Goal: Task Accomplishment & Management: Manage account settings

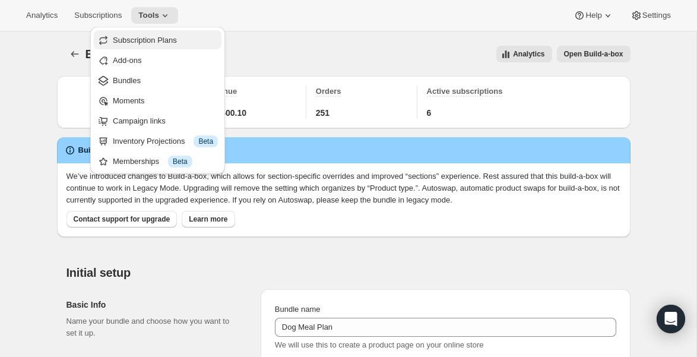
click at [142, 40] on span "Subscription Plans" at bounding box center [145, 40] width 64 height 9
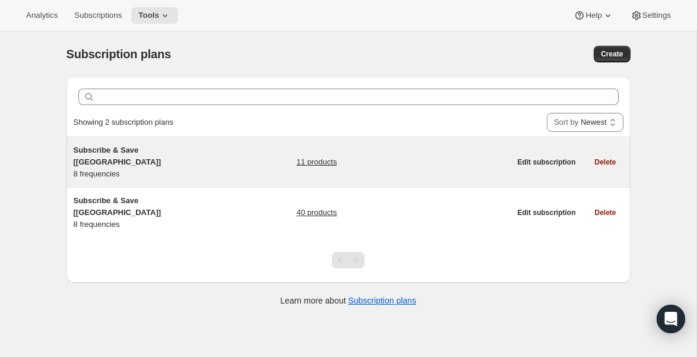
click at [106, 147] on span "Subscribe & Save [[GEOGRAPHIC_DATA]]" at bounding box center [118, 155] width 88 height 21
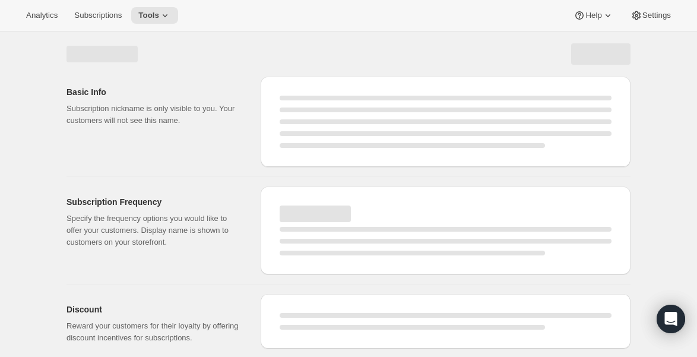
select select "WEEK"
select select "MONTH"
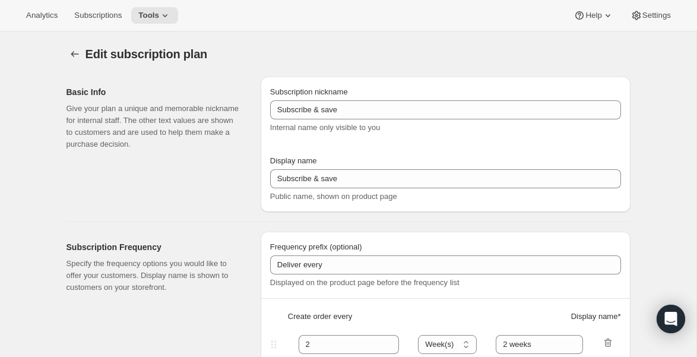
type input "Subscribe & Save [[GEOGRAPHIC_DATA]]"
type input "Subscribe & Save"
type input "1"
type input "1 week"
type input "2"
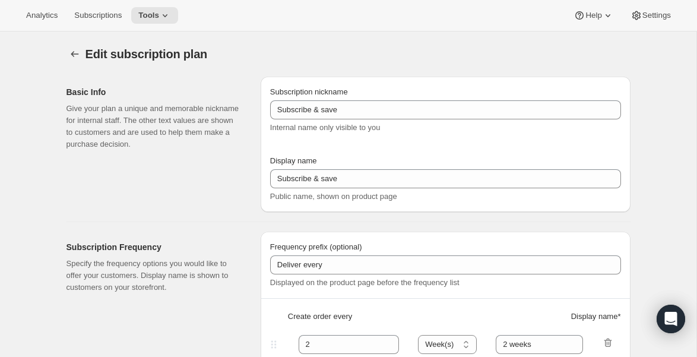
select select "WEEK"
type input "2 weeks"
type input "5"
checkbox input "true"
select select "WEEK"
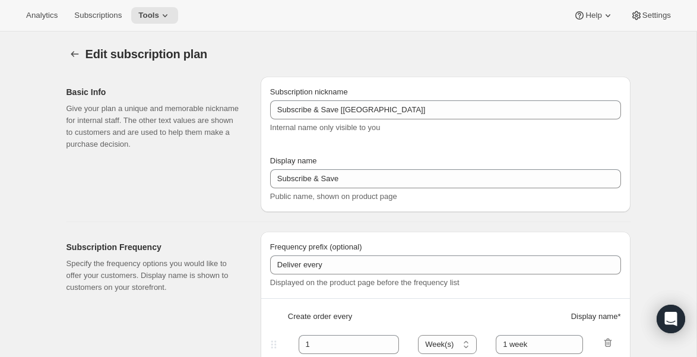
select select "WEEK"
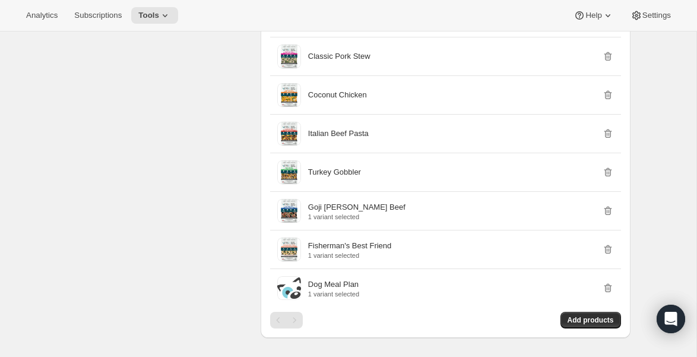
scroll to position [1054, 0]
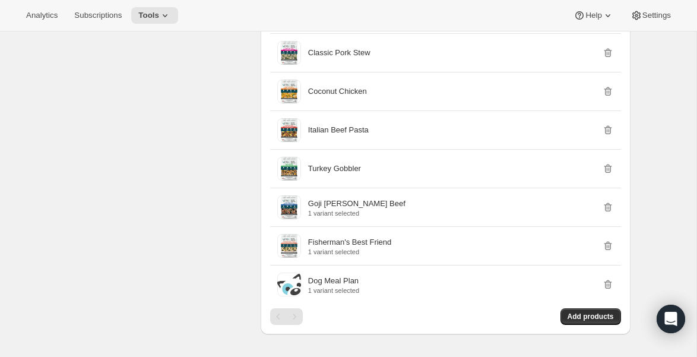
click at [157, 180] on div "Select Products Select which products you would like to offer this subscription…" at bounding box center [158, 171] width 185 height 385
click at [188, 112] on div "Select Products Select which products you would like to offer this subscription…" at bounding box center [158, 171] width 185 height 385
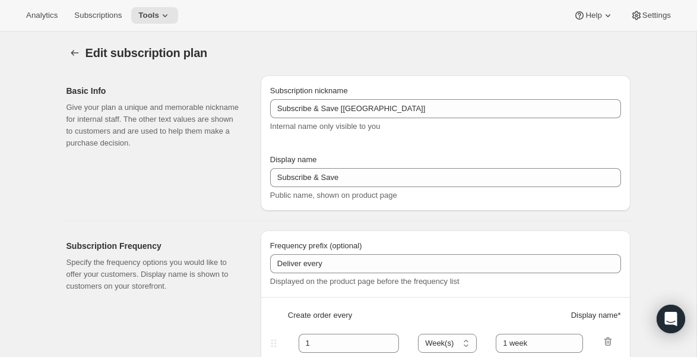
scroll to position [0, 0]
click at [169, 12] on icon at bounding box center [165, 15] width 12 height 12
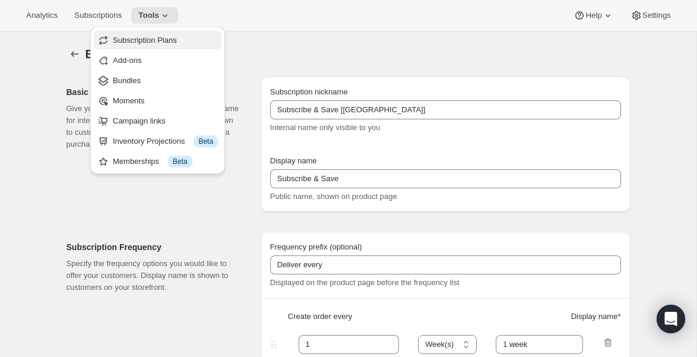
click at [157, 39] on span "Subscription Plans" at bounding box center [145, 40] width 64 height 9
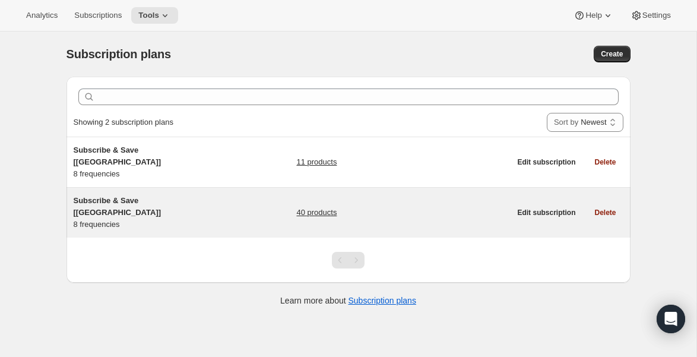
click at [139, 195] on div "Subscribe & Save [[GEOGRAPHIC_DATA]] 8 frequencies" at bounding box center [148, 213] width 148 height 36
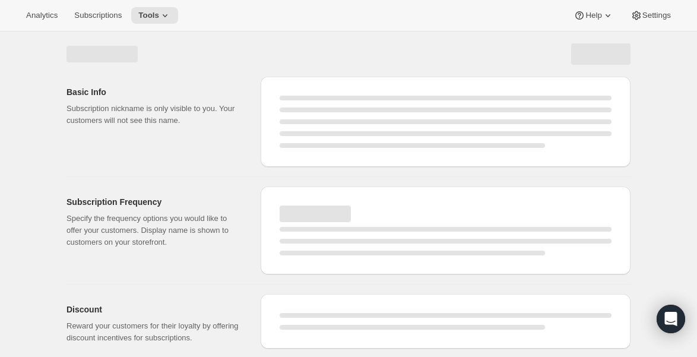
select select "WEEK"
select select "MONTH"
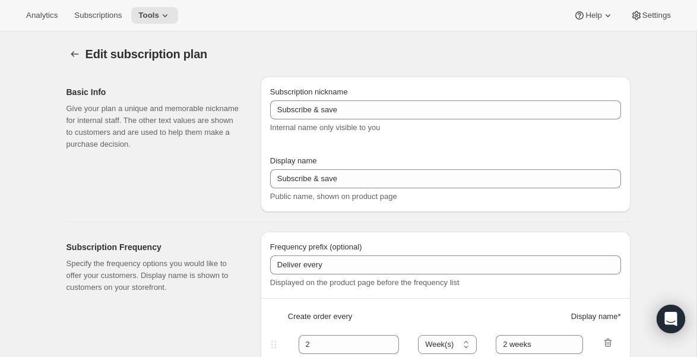
type input "Subscribe & Save [[GEOGRAPHIC_DATA]]"
type input "1"
type input "1 week"
type input "2"
select select "WEEK"
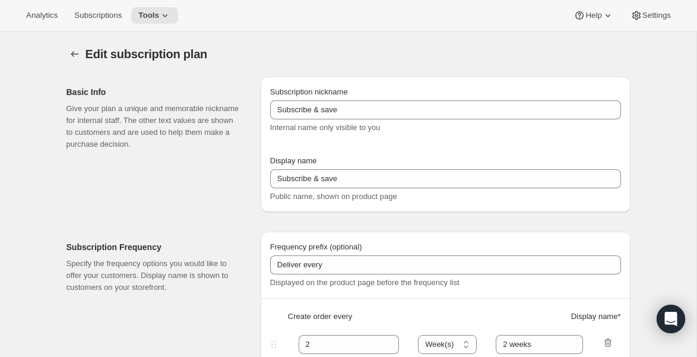
type input "2 weeks"
type input "5"
checkbox input "true"
select select "WEEK"
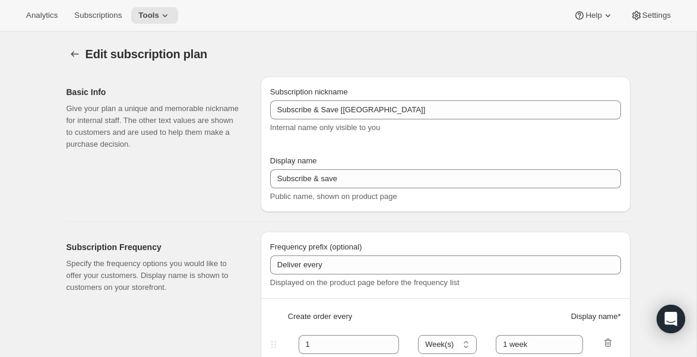
select select "WEEK"
click at [169, 17] on icon at bounding box center [165, 15] width 12 height 12
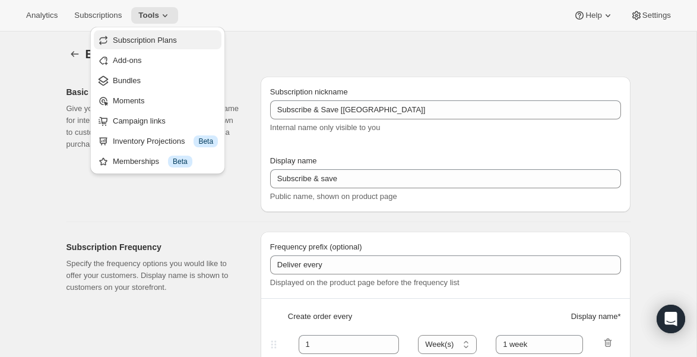
click at [161, 42] on span "Subscription Plans" at bounding box center [145, 40] width 64 height 9
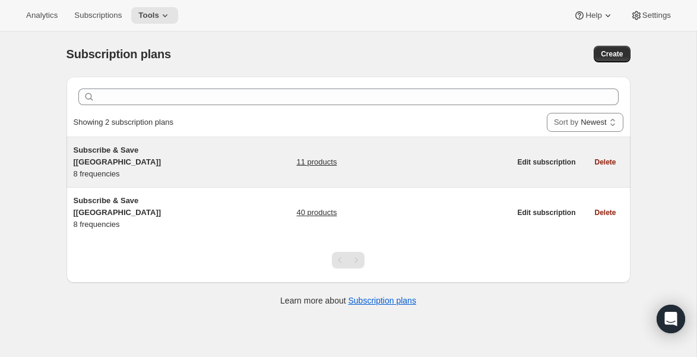
click at [107, 158] on div "Subscribe & Save [[GEOGRAPHIC_DATA]] 8 frequencies" at bounding box center [148, 162] width 148 height 36
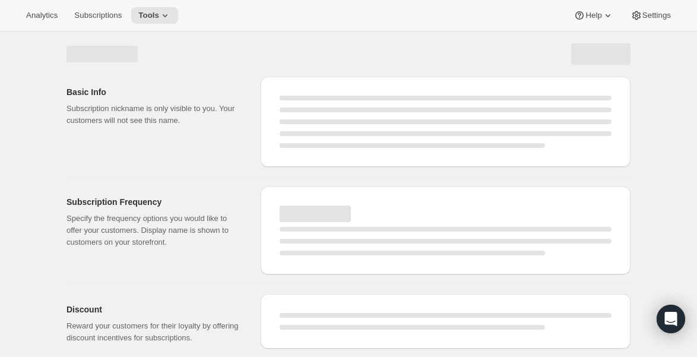
select select "WEEK"
select select "MONTH"
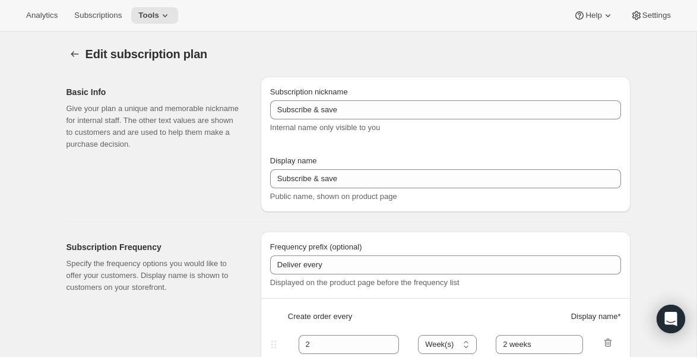
type input "Subscribe & Save [[GEOGRAPHIC_DATA]]"
type input "Subscribe & Save"
type input "1"
type input "1 week"
type input "2"
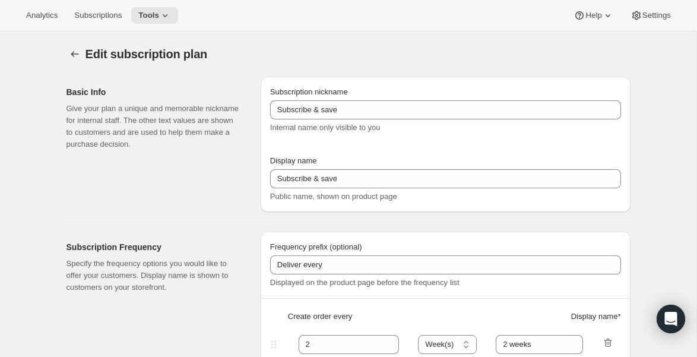
select select "WEEK"
type input "2 weeks"
type input "5"
checkbox input "true"
select select "WEEK"
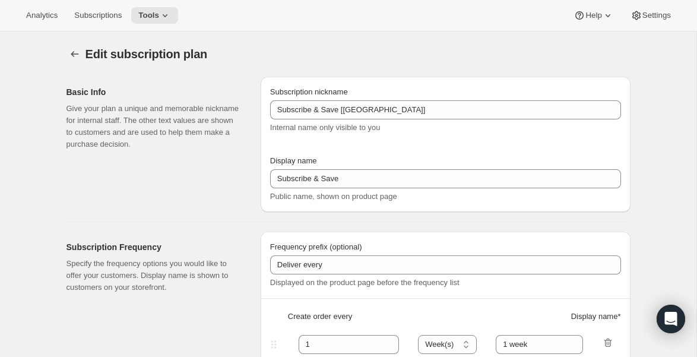
select select "WEEK"
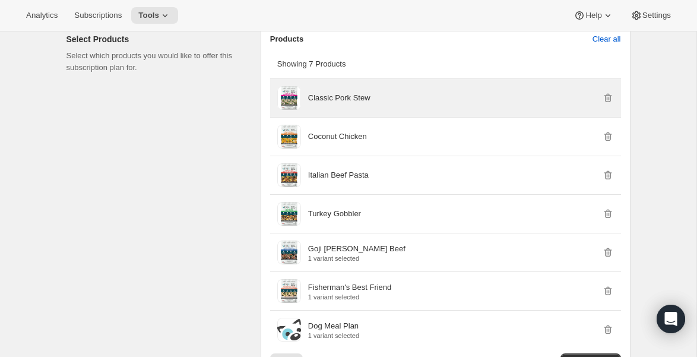
scroll to position [1009, 0]
click at [608, 103] on icon "button" at bounding box center [608, 97] width 12 height 12
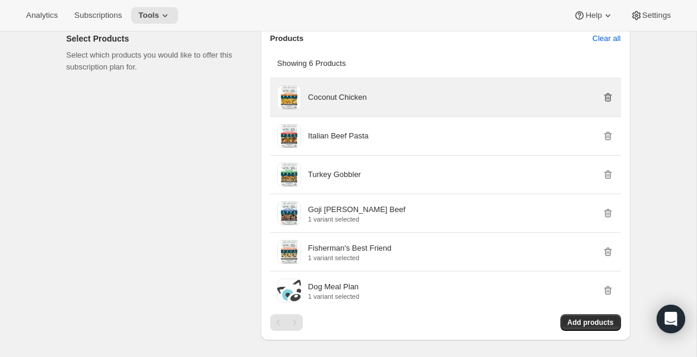
click at [608, 103] on icon "button" at bounding box center [608, 97] width 12 height 12
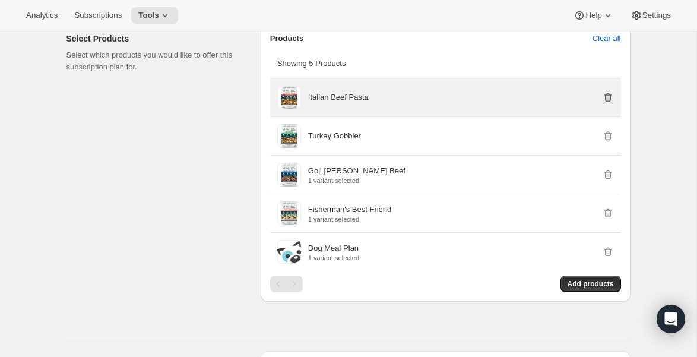
click at [608, 103] on icon "button" at bounding box center [608, 97] width 12 height 12
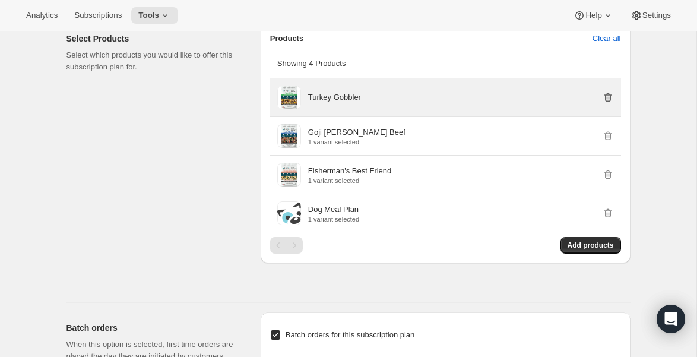
click at [608, 103] on icon "button" at bounding box center [608, 97] width 12 height 12
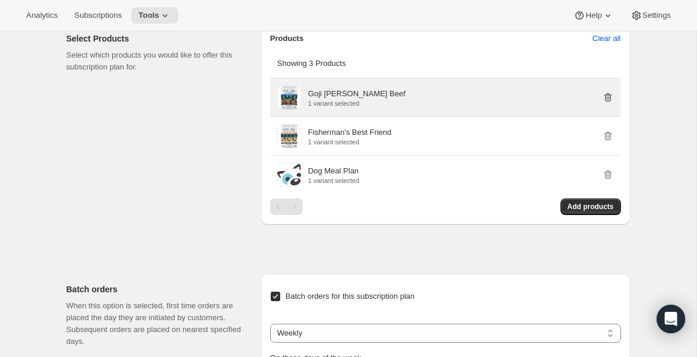
click at [608, 103] on icon "button" at bounding box center [608, 97] width 12 height 12
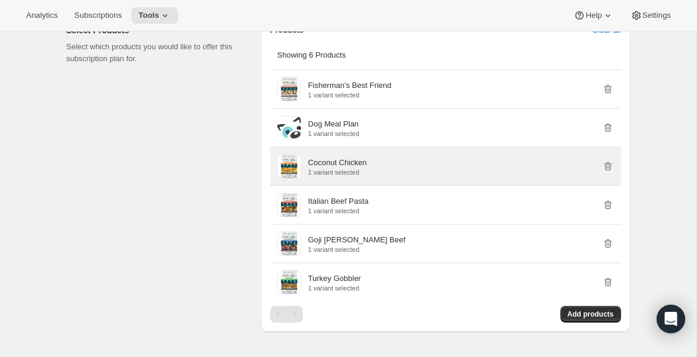
scroll to position [1018, 0]
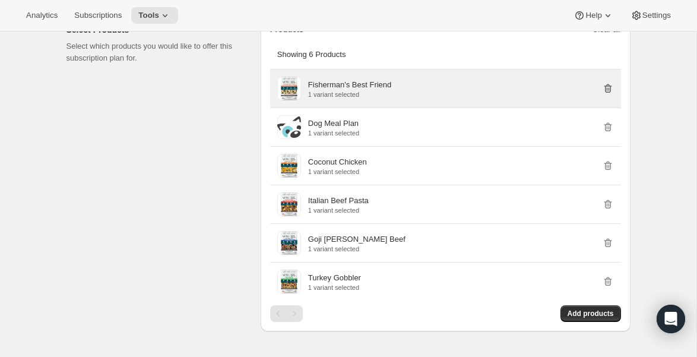
click at [610, 94] on icon "button" at bounding box center [608, 88] width 12 height 12
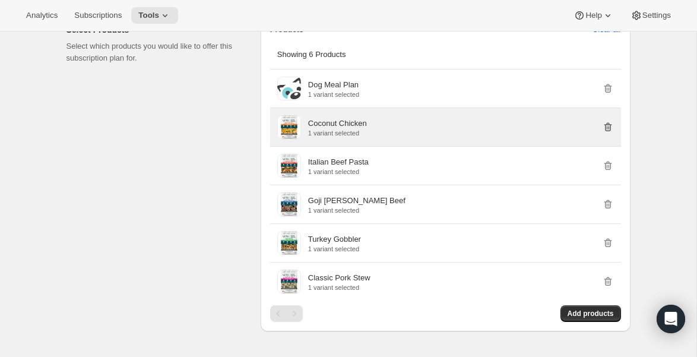
click at [608, 132] on icon "button" at bounding box center [607, 127] width 8 height 9
click at [607, 133] on icon "button" at bounding box center [608, 127] width 12 height 12
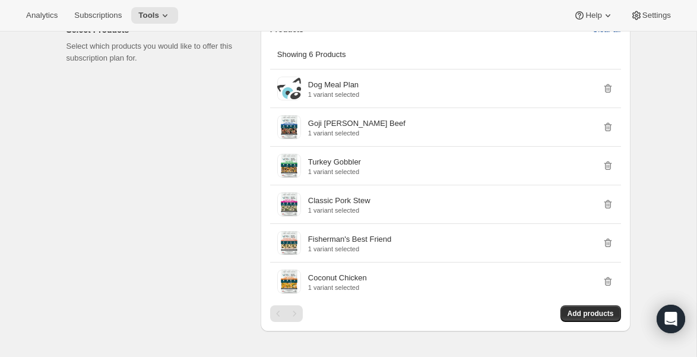
click at [608, 36] on span "Clear all" at bounding box center [606, 30] width 28 height 12
click at [579, 36] on span "Confirm clear all" at bounding box center [593, 30] width 56 height 12
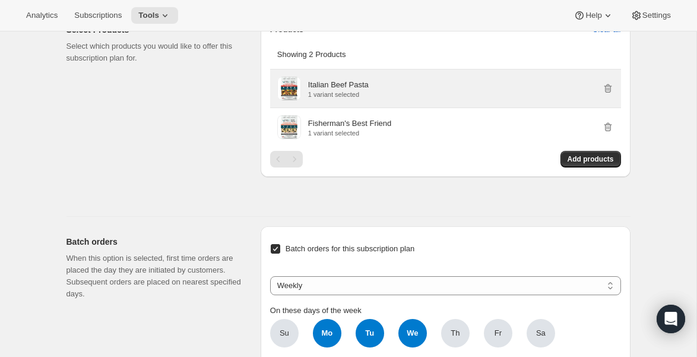
scroll to position [970, 0]
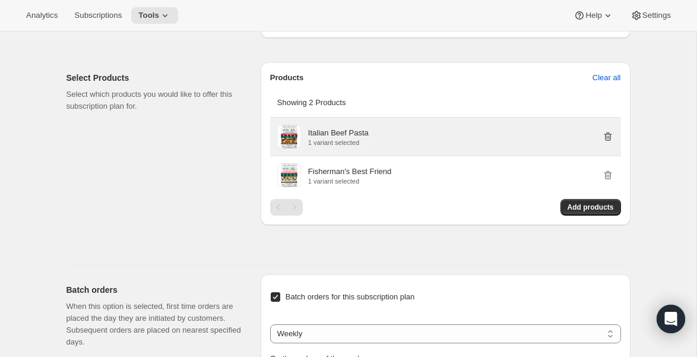
click at [609, 142] on icon "button" at bounding box center [608, 137] width 12 height 12
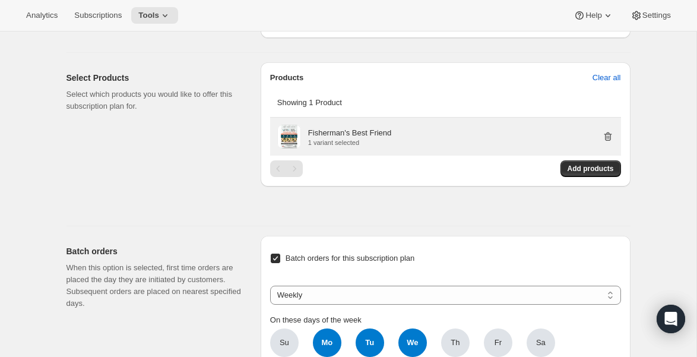
click at [607, 142] on icon "button" at bounding box center [608, 137] width 12 height 12
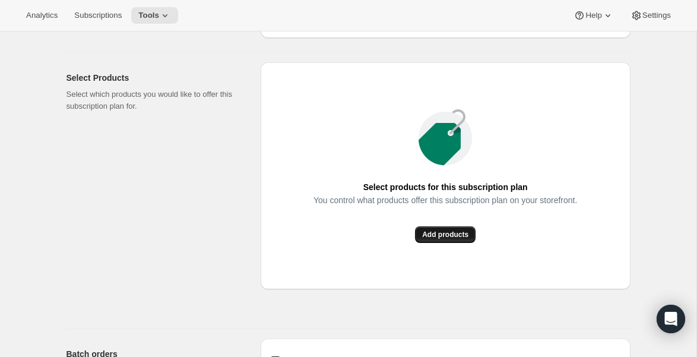
click at [454, 239] on span "Add products" at bounding box center [445, 234] width 46 height 9
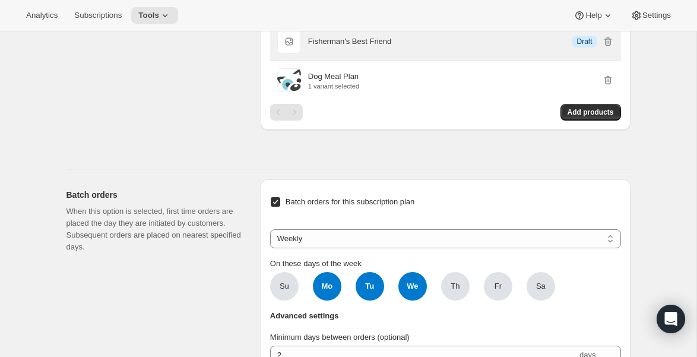
scroll to position [1259, 0]
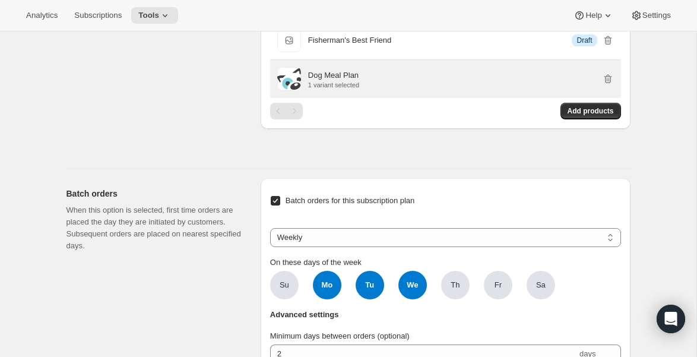
click at [317, 81] on p "Dog Meal Plan" at bounding box center [333, 75] width 50 height 12
click at [291, 91] on span at bounding box center [289, 79] width 24 height 24
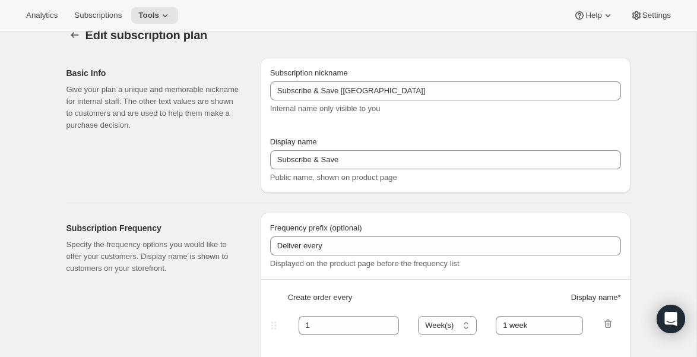
scroll to position [0, 0]
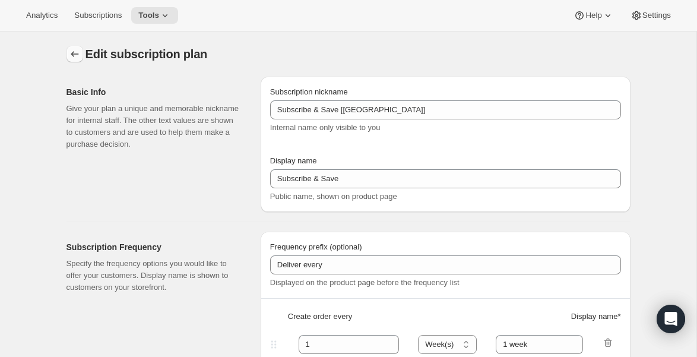
click at [76, 55] on icon "Subscription plans" at bounding box center [75, 54] width 12 height 12
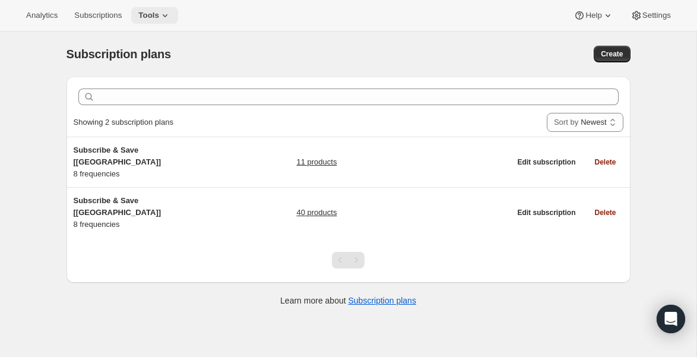
click at [171, 20] on icon at bounding box center [165, 15] width 12 height 12
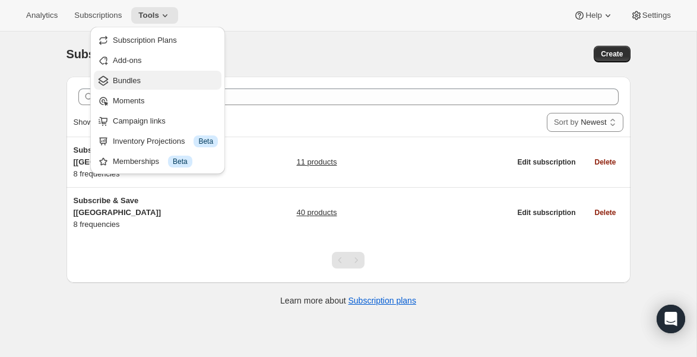
click at [161, 76] on span "Bundles" at bounding box center [165, 81] width 105 height 12
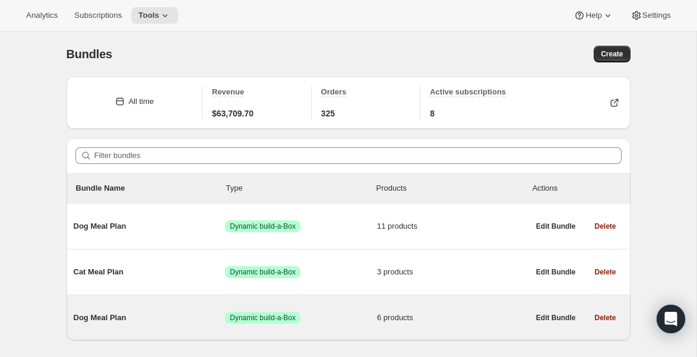
click at [110, 316] on span "Dog Meal Plan" at bounding box center [150, 318] width 152 height 12
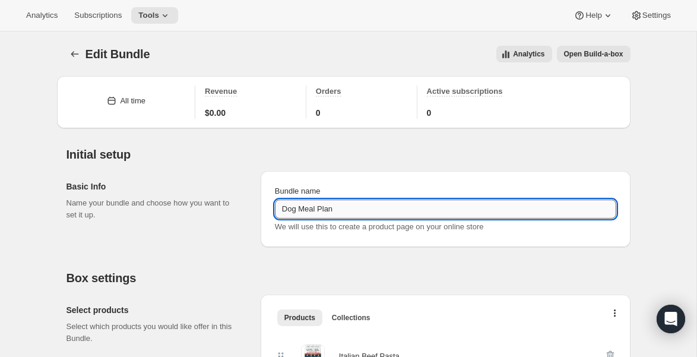
click at [431, 210] on input "Dog Meal Plan" at bounding box center [445, 208] width 341 height 19
type input "Dog Meal Plan [GEOGRAPHIC_DATA]"
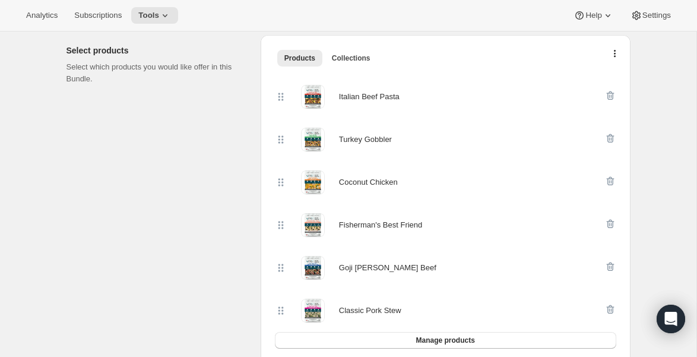
scroll to position [258, 0]
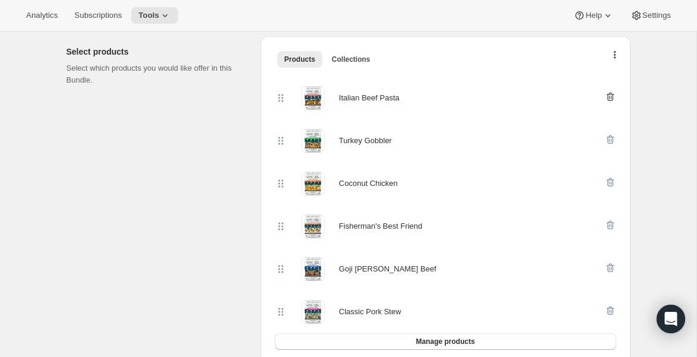
click at [606, 93] on icon "button" at bounding box center [610, 97] width 12 height 12
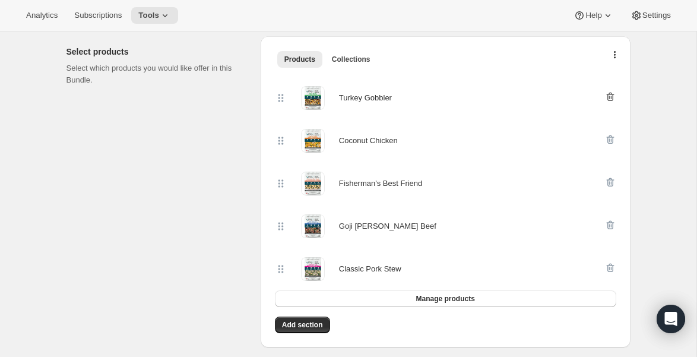
click at [608, 93] on icon "button" at bounding box center [610, 97] width 8 height 9
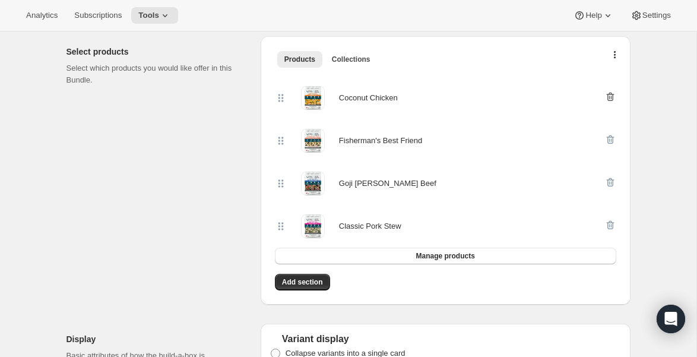
click at [612, 93] on icon "button" at bounding box center [610, 97] width 12 height 12
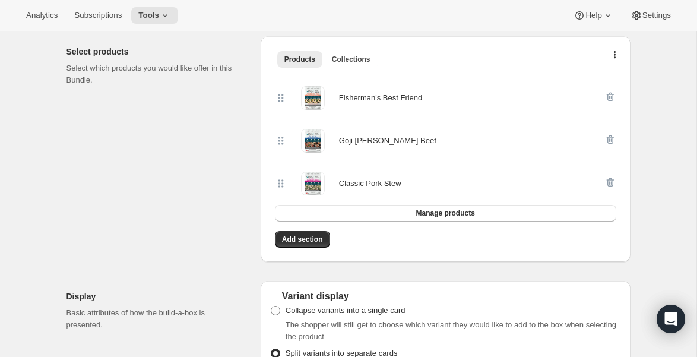
click at [612, 93] on icon "button" at bounding box center [610, 97] width 12 height 12
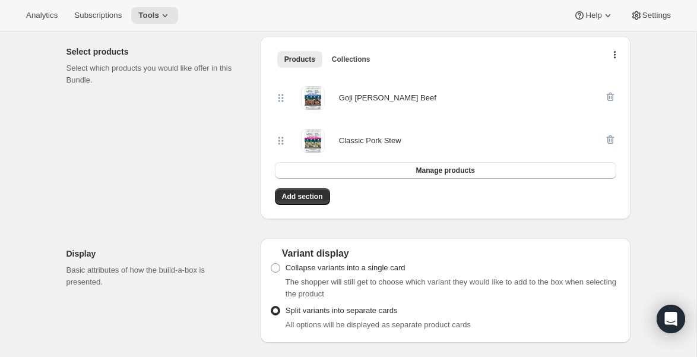
click at [612, 93] on icon "button" at bounding box center [610, 97] width 12 height 12
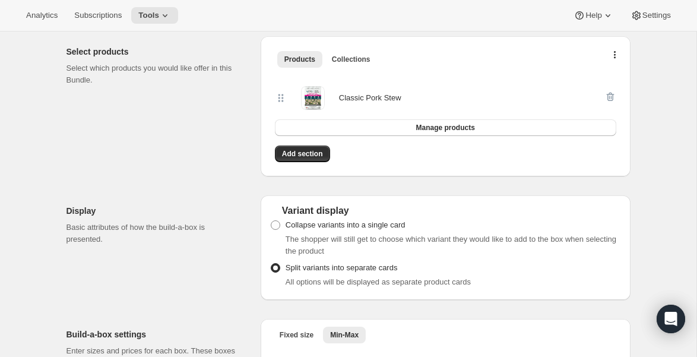
click at [611, 97] on div at bounding box center [610, 98] width 12 height 24
click at [607, 96] on div at bounding box center [610, 98] width 12 height 24
click at [467, 125] on span "Manage products" at bounding box center [444, 127] width 59 height 9
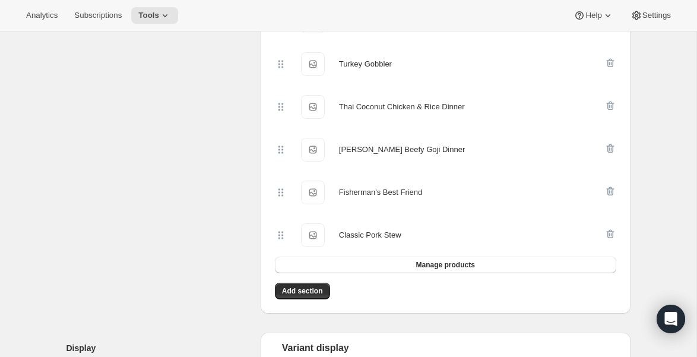
scroll to position [376, 0]
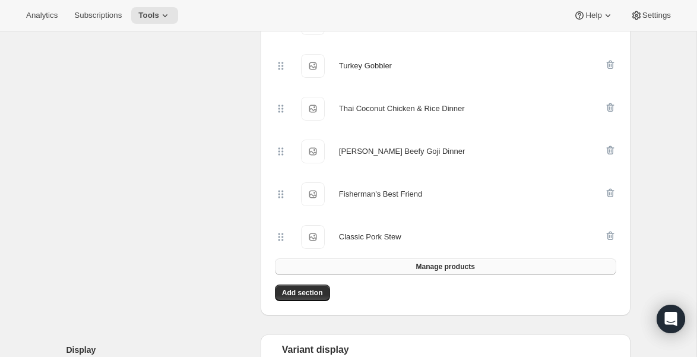
click at [442, 269] on span "Manage products" at bounding box center [444, 266] width 59 height 9
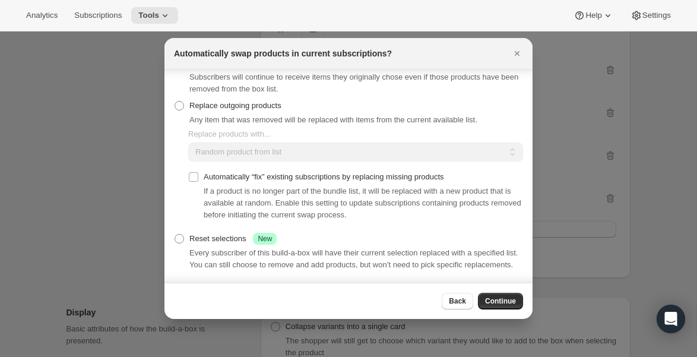
scroll to position [0, 0]
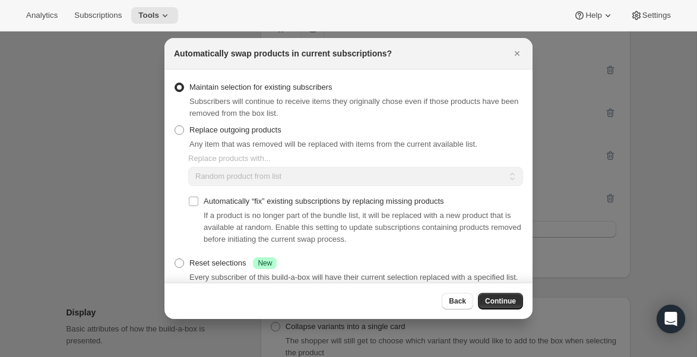
click at [499, 309] on div "Back Continue" at bounding box center [348, 300] width 368 height 36
click at [504, 300] on span "Continue" at bounding box center [500, 300] width 31 height 9
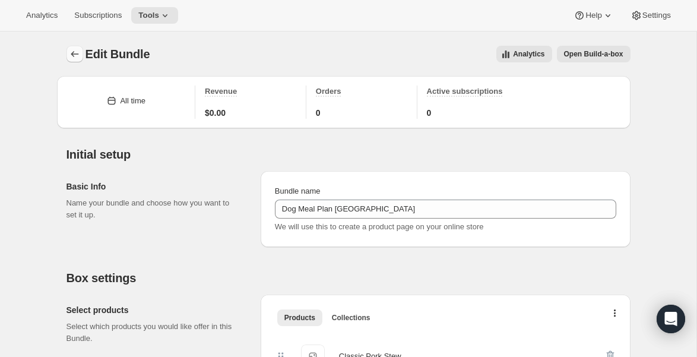
click at [71, 52] on icon "Bundles" at bounding box center [75, 54] width 12 height 12
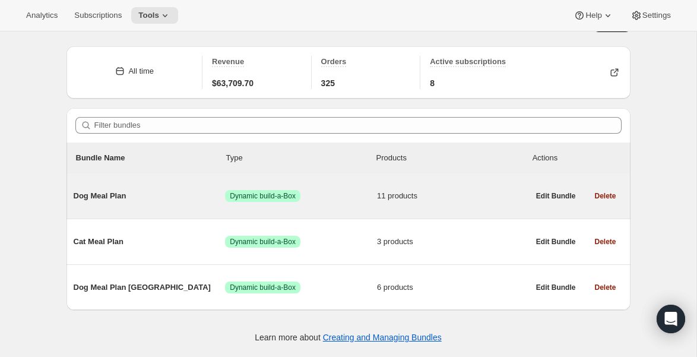
scroll to position [31, 0]
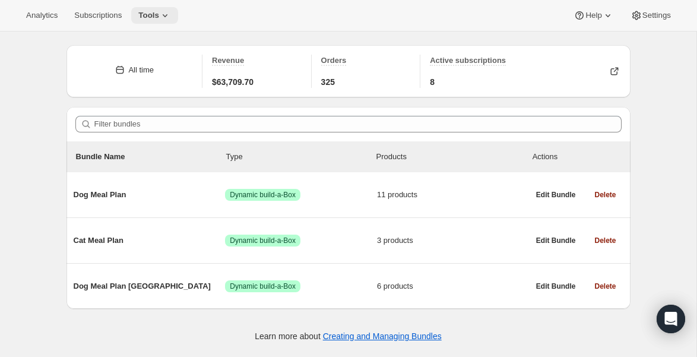
click at [166, 11] on icon at bounding box center [165, 15] width 12 height 12
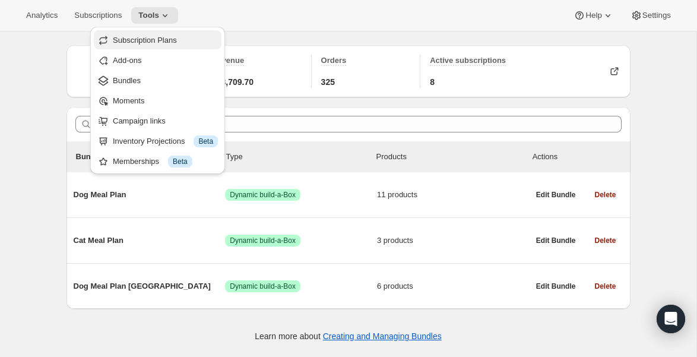
click at [151, 40] on span "Subscription Plans" at bounding box center [145, 40] width 64 height 9
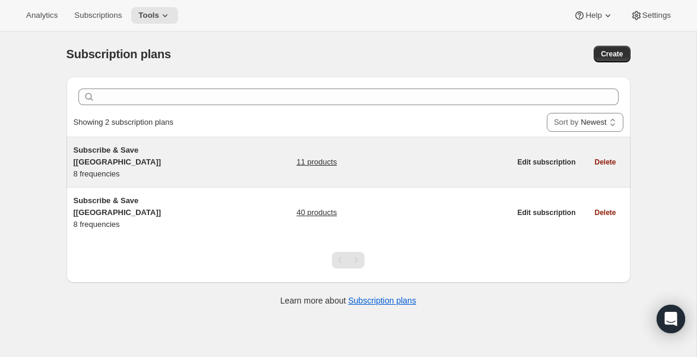
click at [139, 148] on span "Subscribe & Save [[GEOGRAPHIC_DATA]]" at bounding box center [118, 155] width 88 height 21
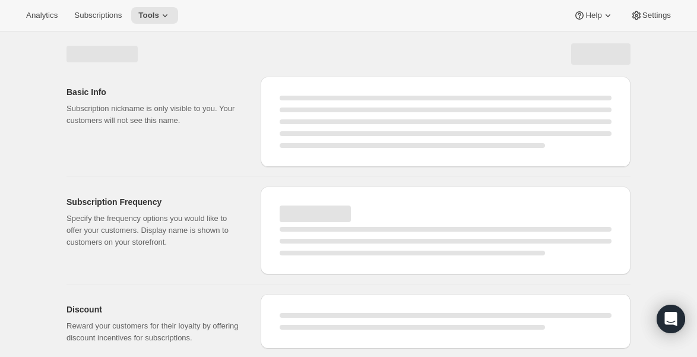
select select "WEEK"
select select "MONTH"
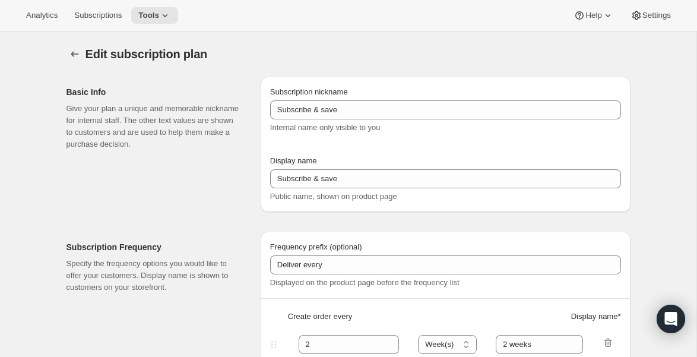
type input "Subscribe & Save [[GEOGRAPHIC_DATA]]"
type input "Subscribe & Save"
type input "1"
type input "1 week"
type input "2"
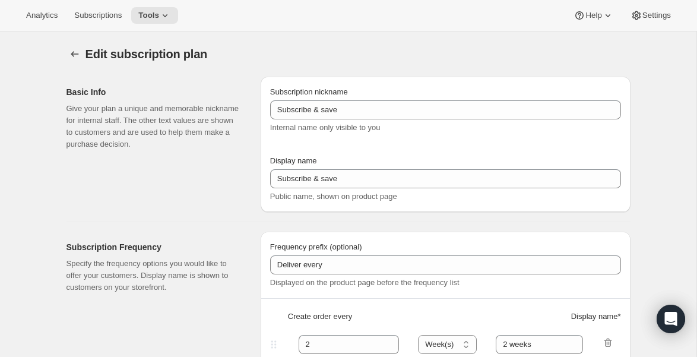
select select "WEEK"
type input "2 weeks"
type input "5"
checkbox input "true"
select select "WEEK"
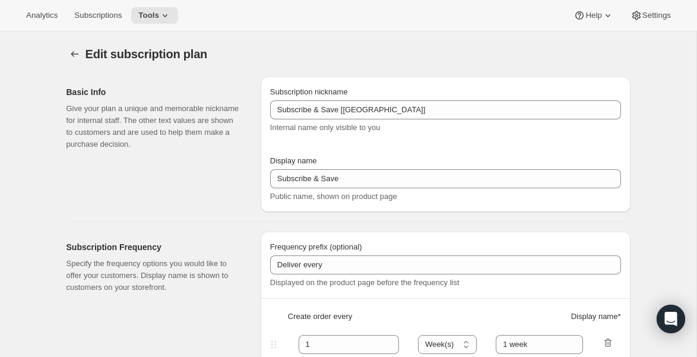
select select "WEEK"
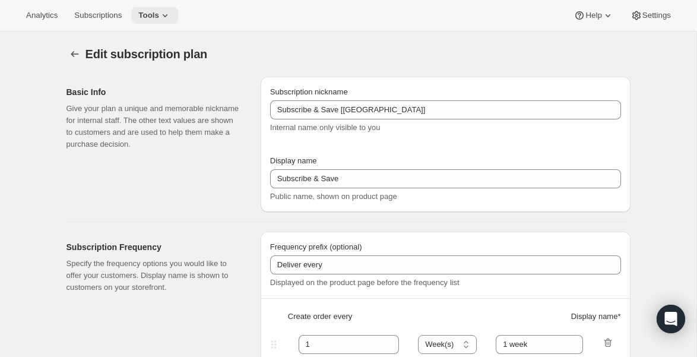
click at [170, 15] on icon at bounding box center [165, 15] width 12 height 12
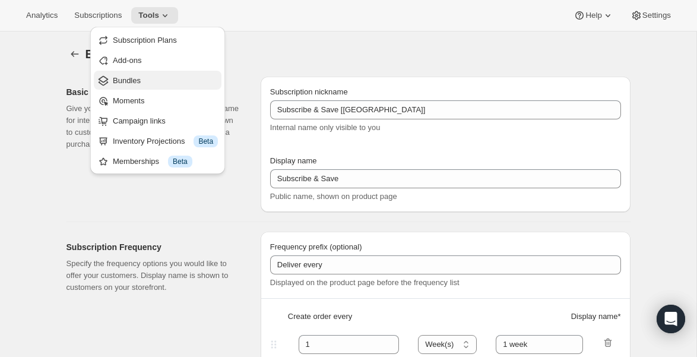
click at [132, 86] on span "Bundles" at bounding box center [165, 81] width 105 height 12
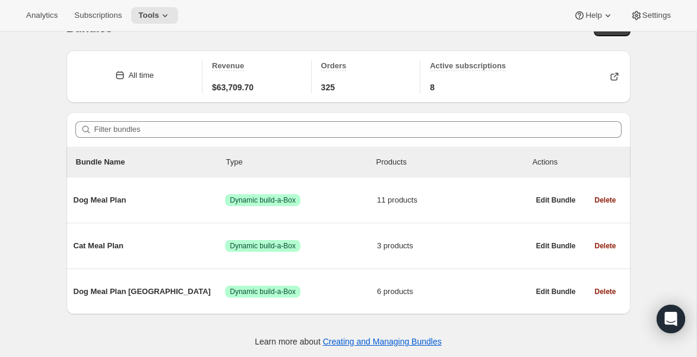
scroll to position [31, 0]
